Goal: Contribute content

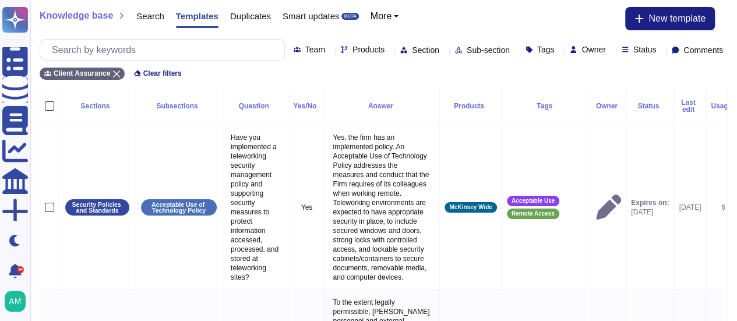
click at [444, 51] on icon at bounding box center [444, 51] width 0 height 0
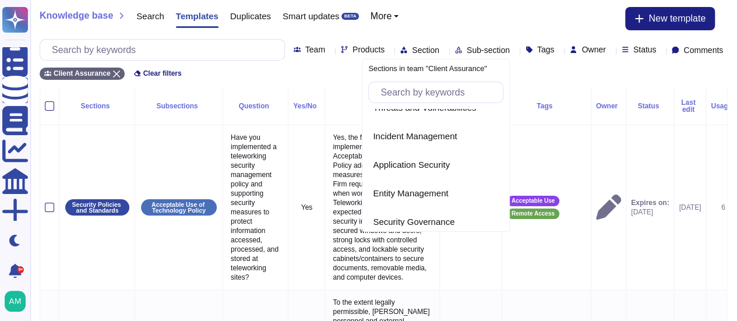
scroll to position [509, 0]
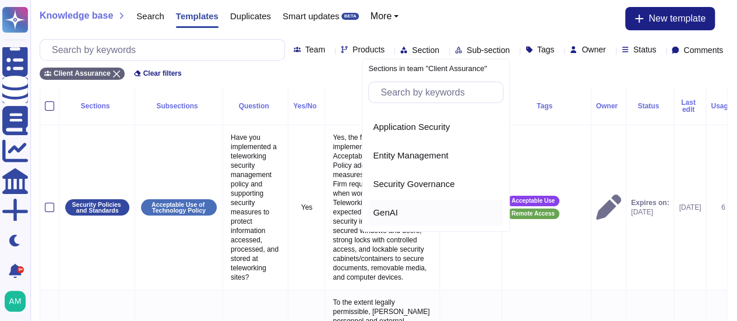
click at [381, 207] on span "GenAI" at bounding box center [385, 212] width 25 height 10
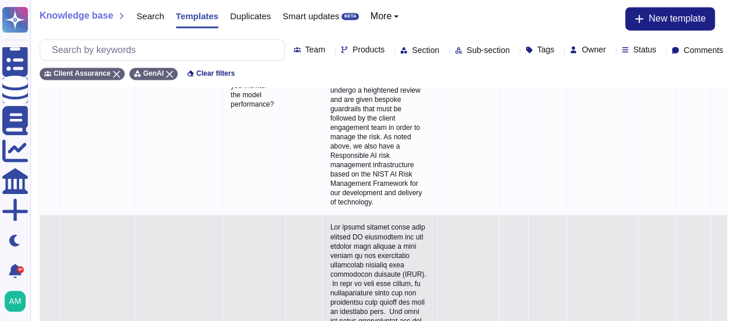
scroll to position [932, 0]
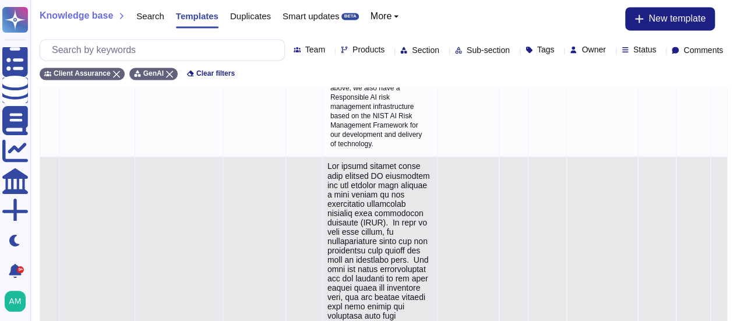
type textarea "All client service teams that develop AI algorithms for our clients must underg…"
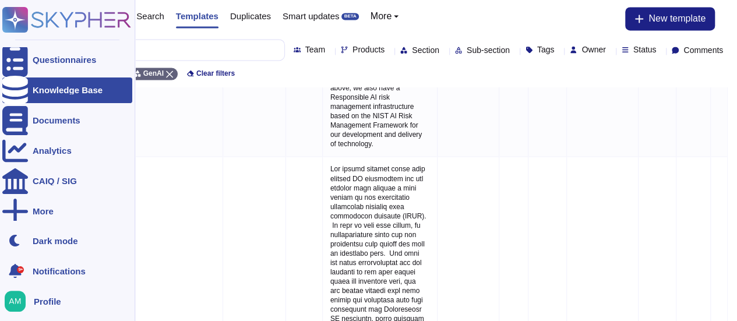
click at [6, 89] on div at bounding box center [15, 90] width 26 height 26
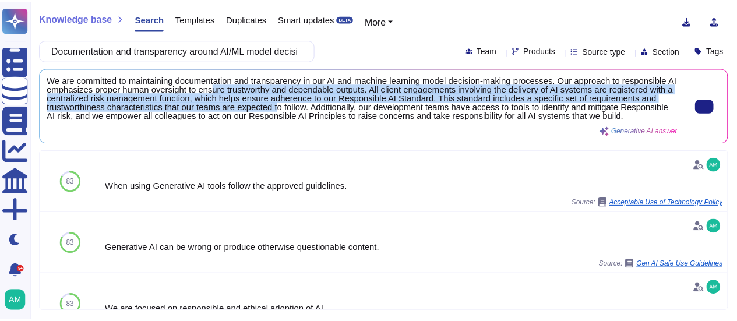
scroll to position [1, 0]
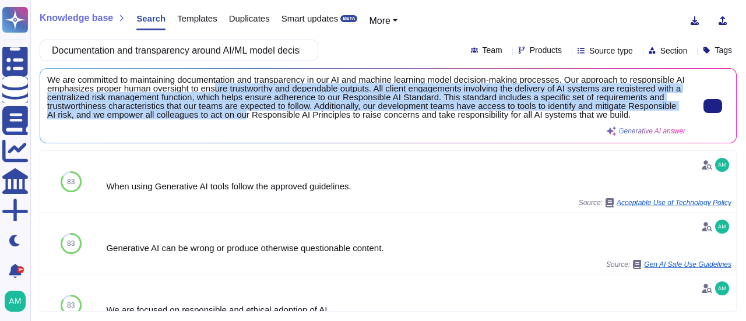
drag, startPoint x: 222, startPoint y: 89, endPoint x: 294, endPoint y: 118, distance: 76.6
click at [294, 118] on span "We are committed to maintaining documentation and transparency in our AI and ma…" at bounding box center [366, 98] width 638 height 44
click at [292, 108] on span "We are committed to maintaining documentation and transparency in our AI and ma…" at bounding box center [366, 98] width 638 height 44
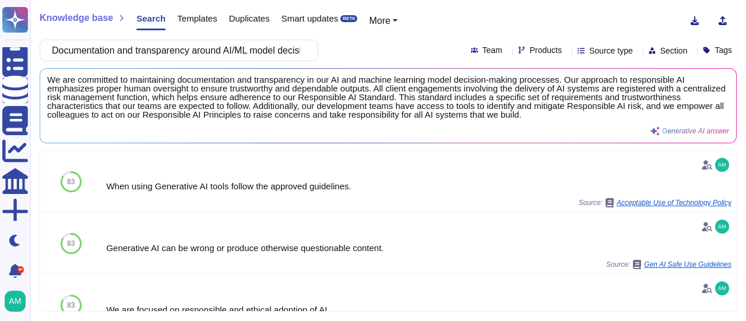
click at [207, 19] on span "Templates" at bounding box center [197, 18] width 40 height 9
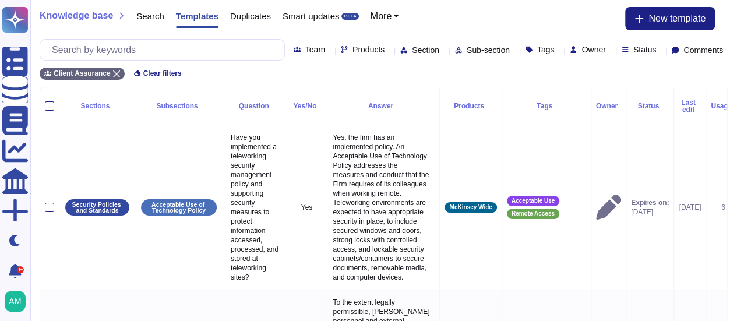
click at [444, 51] on icon at bounding box center [444, 51] width 0 height 0
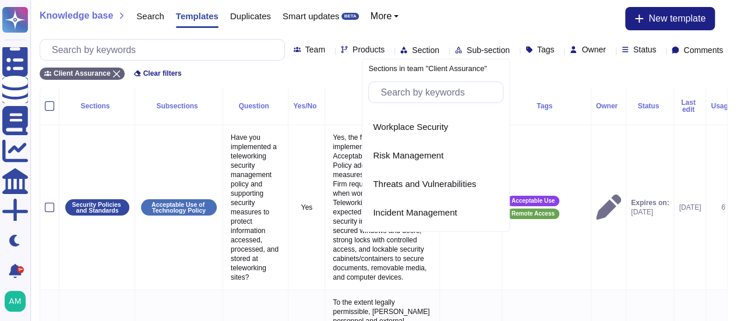
scroll to position [509, 0]
click at [387, 203] on div "GenAI" at bounding box center [435, 212] width 135 height 26
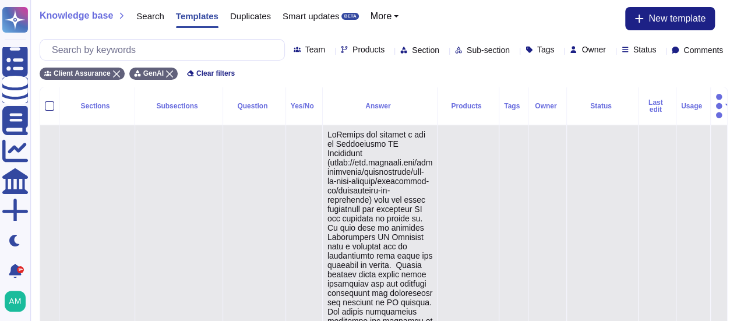
type textarea "McKinsey has adopted a set of Responsible AI Principles ([URL][DOMAIN_NAME]) th…"
drag, startPoint x: 334, startPoint y: 149, endPoint x: 364, endPoint y: 196, distance: 55.6
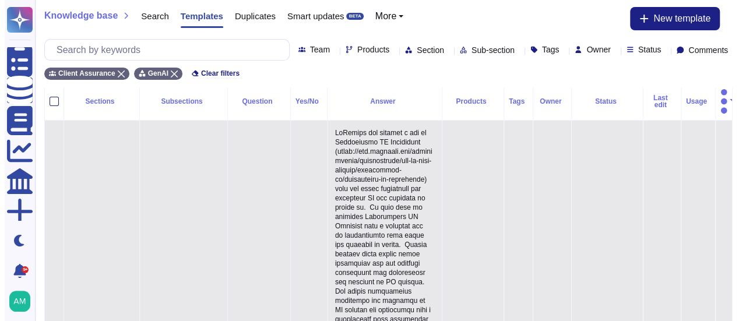
scroll to position [0, 0]
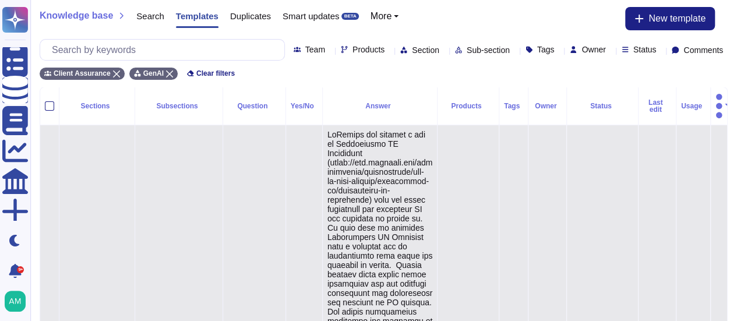
type textarea "McKinsey has adopted a set of Responsible AI Principles ([URL][DOMAIN_NAME]) th…"
drag, startPoint x: 334, startPoint y: 146, endPoint x: 364, endPoint y: 192, distance: 55.1
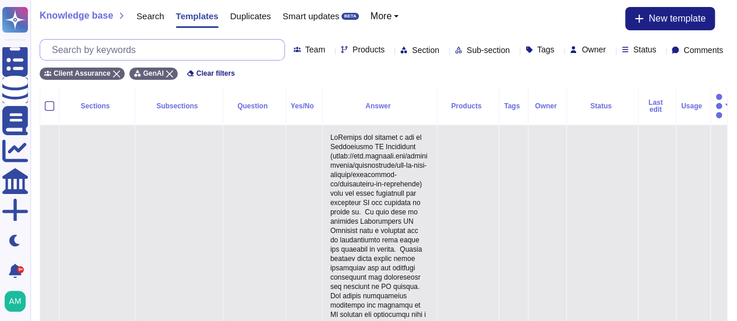
click at [169, 52] on input "text" at bounding box center [165, 50] width 238 height 20
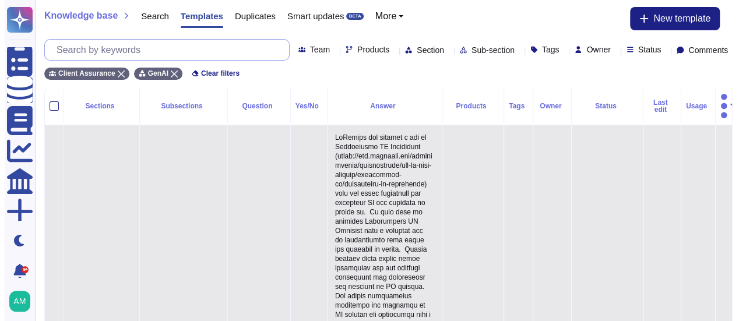
paste input "3. AI/ML models must be secured against adversarial attacks, including data poi…"
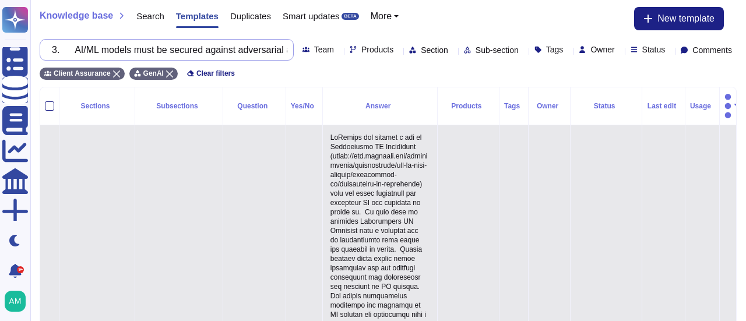
scroll to position [0, 279]
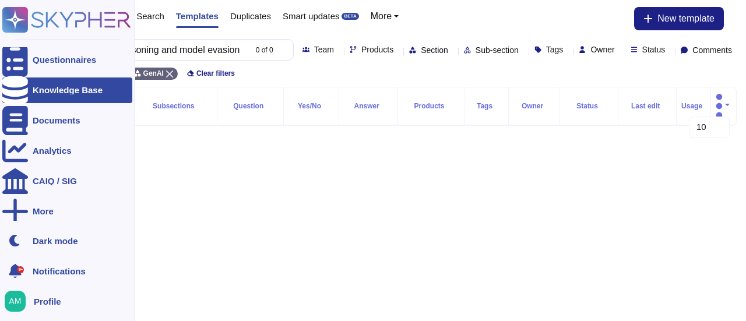
type input "3. AI/ML models must be secured against adversarial attacks, including data poi…"
click at [18, 84] on icon at bounding box center [15, 90] width 26 height 29
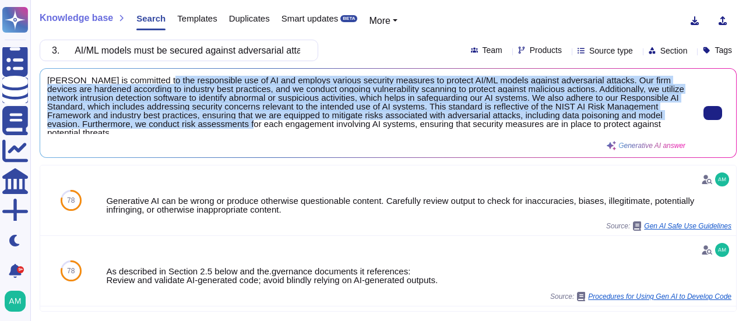
scroll to position [4, 0]
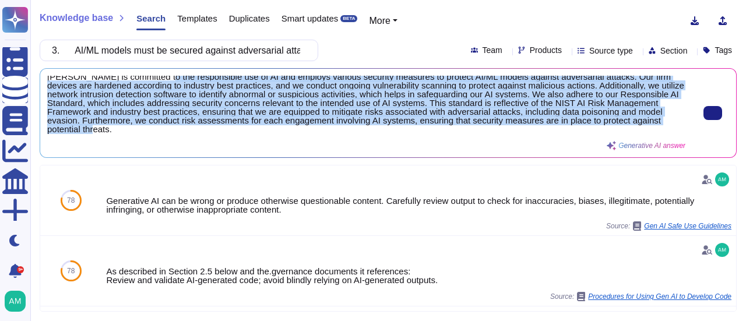
drag, startPoint x: 162, startPoint y: 81, endPoint x: 269, endPoint y: 136, distance: 120.1
click at [269, 136] on div "[PERSON_NAME] is committed to the responsible use of AI and employs various sec…" at bounding box center [366, 113] width 638 height 75
click at [712, 113] on icon at bounding box center [712, 113] width 0 height 0
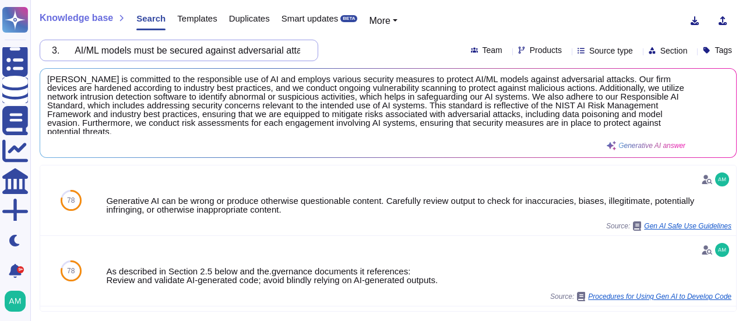
click at [224, 50] on input "3. AI/ML models must be secured against adversarial attacks, including data poi…" at bounding box center [176, 50] width 260 height 20
paste input "4. Datasets used for AI/ML training and inference must be reviewed for accuracy…"
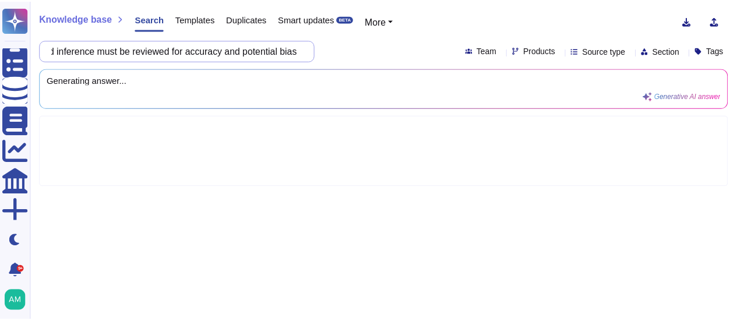
scroll to position [0, 0]
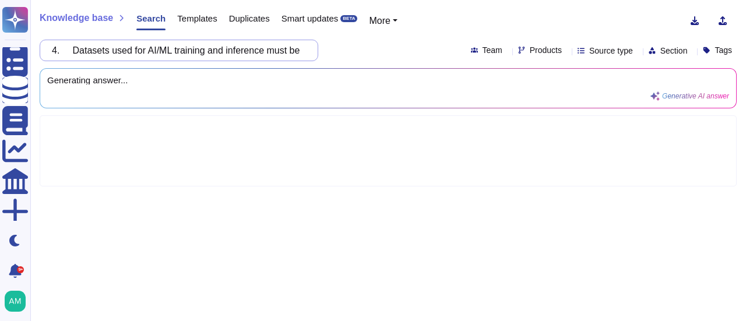
click at [81, 50] on input "4. Datasets used for AI/ML training and inference must be reviewed for accuracy…" at bounding box center [176, 50] width 260 height 20
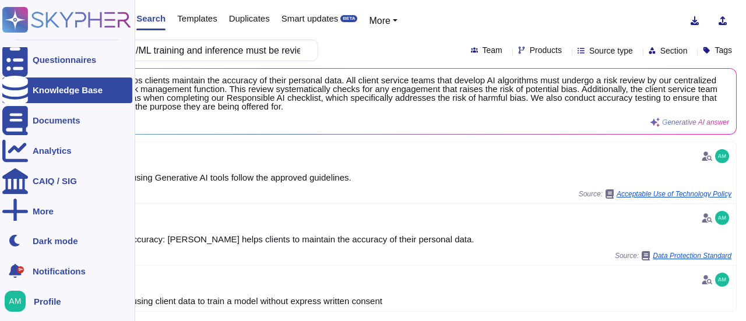
type input "Datasets used for AI/ML training and inference must be reviewed for accuracy an…"
click at [20, 91] on icon at bounding box center [15, 90] width 26 height 29
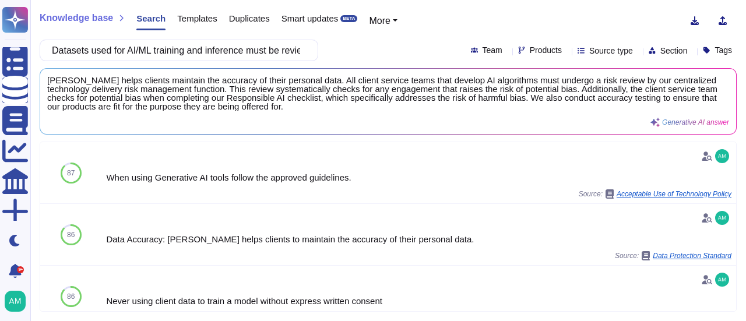
click at [507, 47] on div at bounding box center [507, 50] width 0 height 9
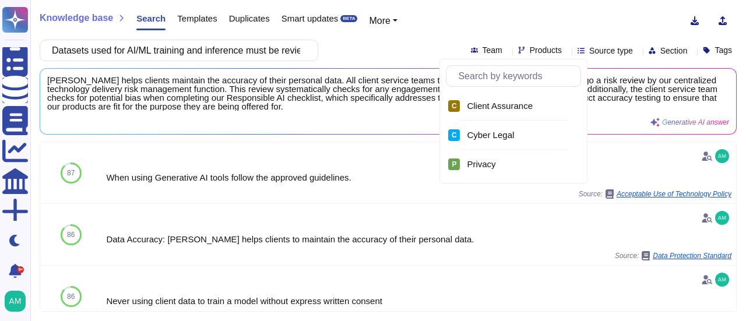
click at [507, 47] on div at bounding box center [507, 50] width 0 height 9
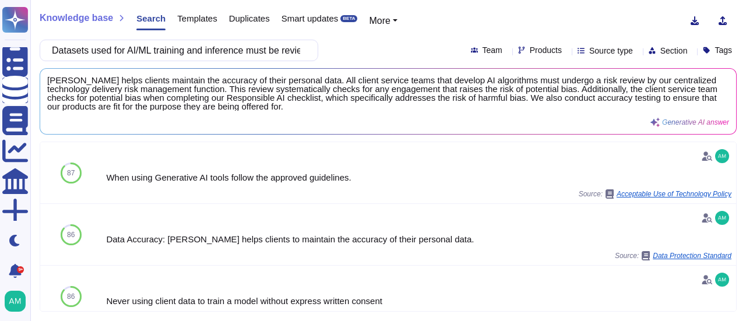
click at [189, 25] on div "Templates" at bounding box center [190, 20] width 51 height 23
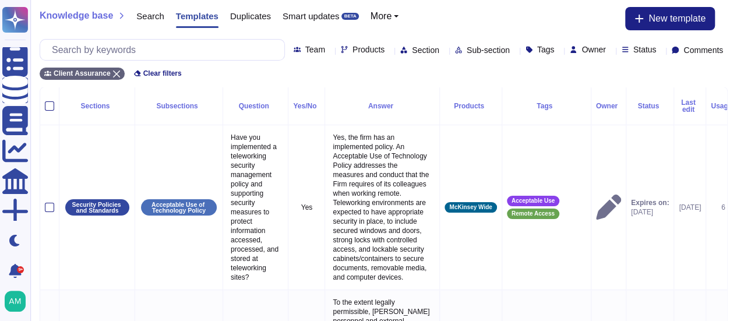
click at [444, 51] on icon at bounding box center [444, 51] width 0 height 0
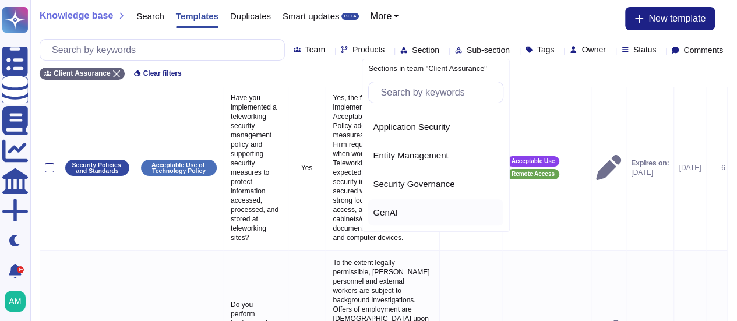
scroll to position [58, 0]
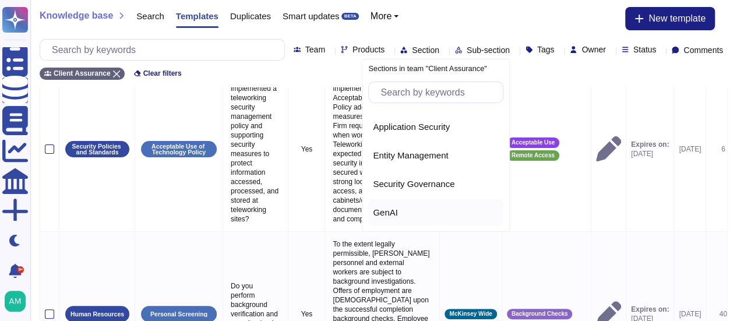
click at [380, 213] on span "GenAI" at bounding box center [385, 212] width 25 height 10
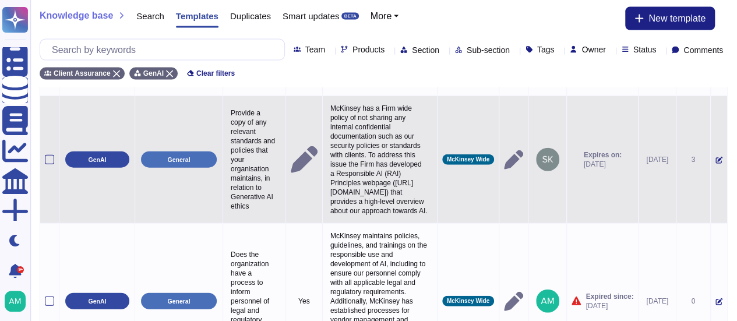
scroll to position [3549, 0]
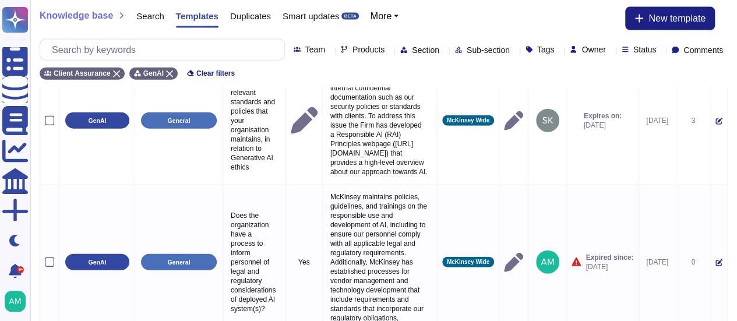
select select "30"
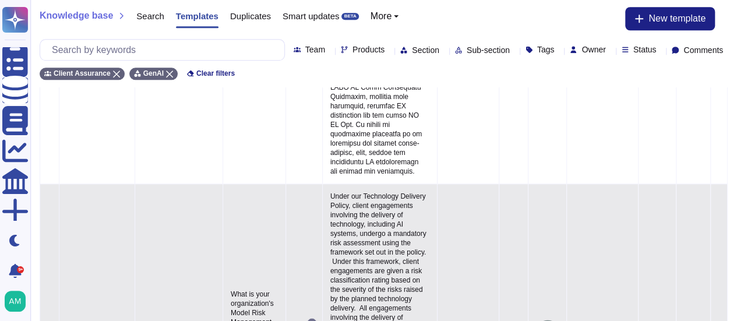
scroll to position [608, 0]
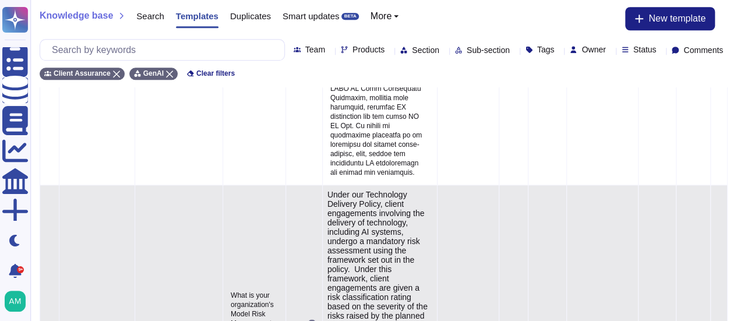
type textarea "Under our Technology Delivery Policy, client engagements involving the delivery…"
